Goal: Navigation & Orientation: Find specific page/section

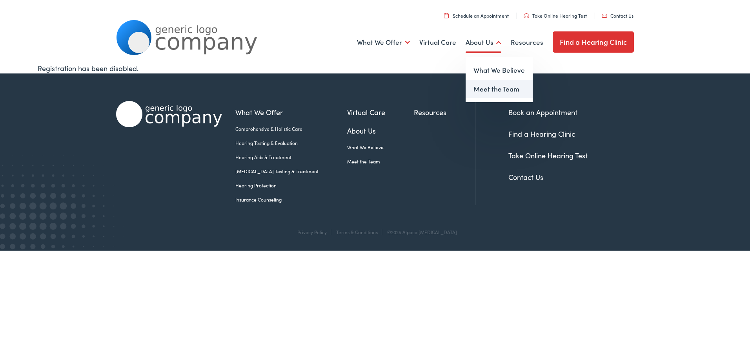
click at [493, 88] on link "Meet the Team" at bounding box center [499, 89] width 67 height 19
